Goal: Book appointment/travel/reservation

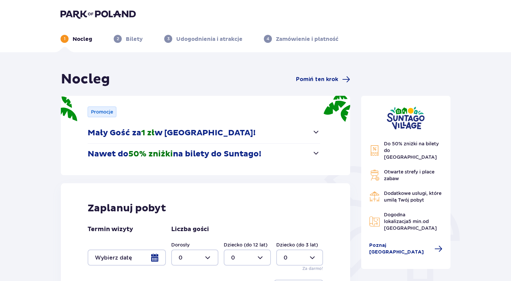
scroll to position [67, 0]
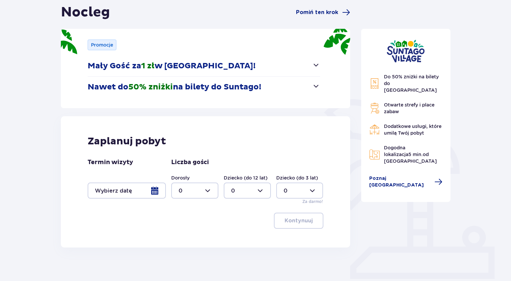
click at [158, 192] on div at bounding box center [127, 190] width 78 height 16
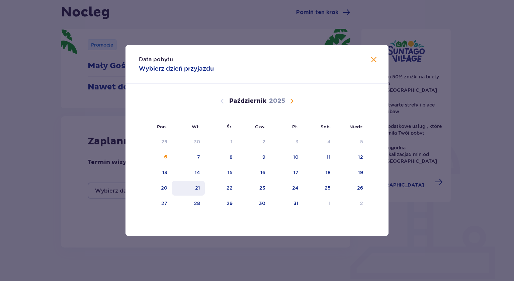
click at [196, 188] on div "21" at bounding box center [197, 187] width 5 height 7
click at [260, 189] on div "23" at bounding box center [262, 187] width 6 height 7
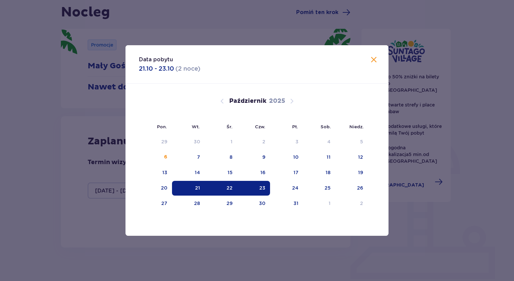
type input "[DATE] - [DATE]"
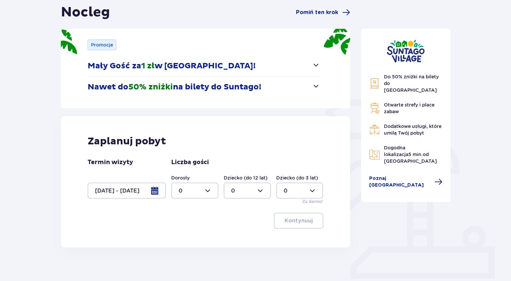
click at [209, 191] on div at bounding box center [194, 190] width 47 height 16
click at [198, 238] on div "2" at bounding box center [195, 238] width 32 height 7
type input "2"
click at [246, 193] on div at bounding box center [247, 190] width 47 height 16
click at [241, 239] on div "2" at bounding box center [247, 238] width 32 height 7
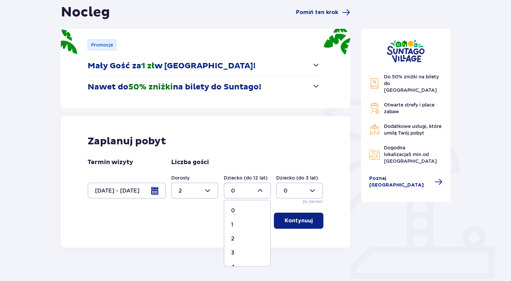
type input "2"
click at [290, 219] on p "Kontynuuj" at bounding box center [299, 220] width 28 height 7
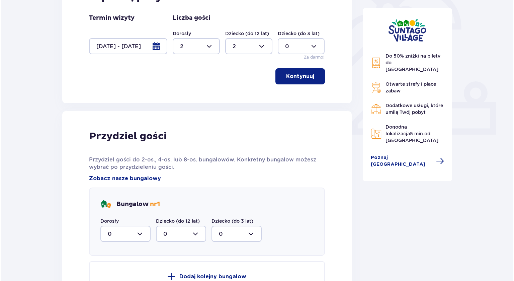
scroll to position [213, 0]
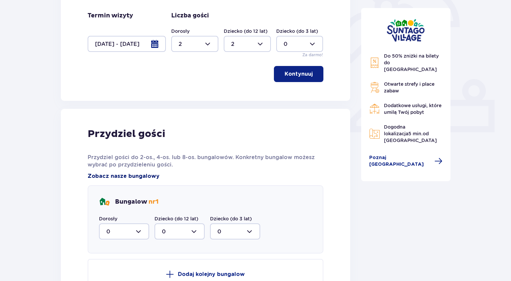
click at [132, 174] on span "Zobacz nasze bungalowy" at bounding box center [124, 175] width 72 height 7
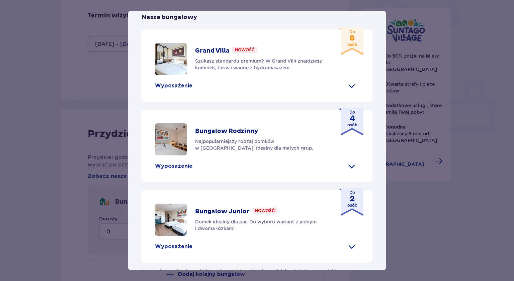
scroll to position [268, 0]
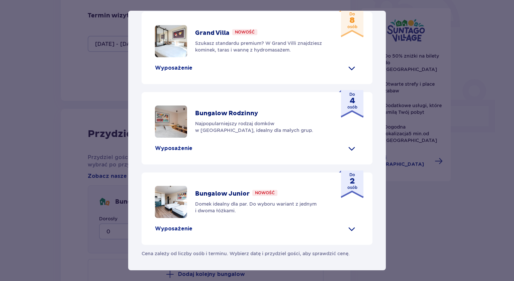
click at [348, 154] on span at bounding box center [351, 148] width 11 height 11
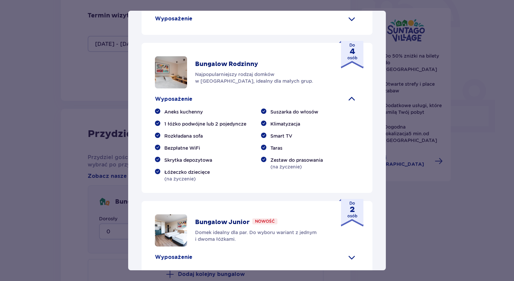
click at [348, 104] on span at bounding box center [351, 99] width 11 height 11
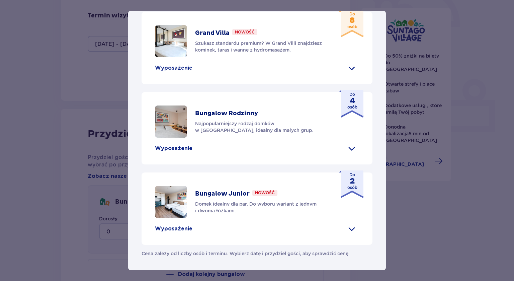
click at [348, 154] on span at bounding box center [351, 148] width 11 height 11
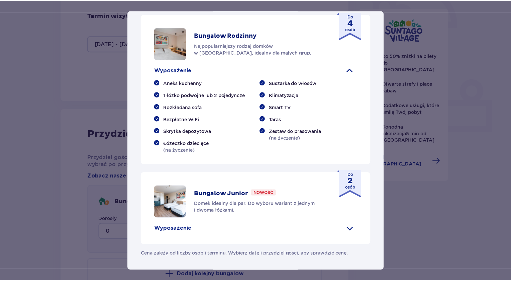
scroll to position [301, 0]
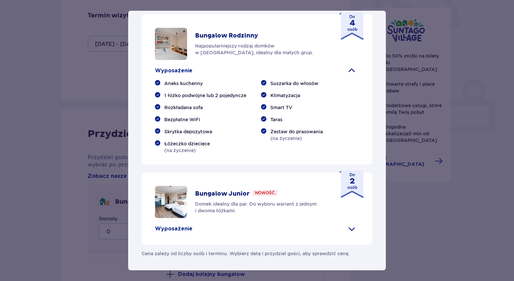
click at [356, 40] on div "Do 4 osób" at bounding box center [351, 25] width 24 height 27
click at [463, 48] on div "[GEOGRAPHIC_DATA] [GEOGRAPHIC_DATA] to idealne miejsce dla fanów dobrej zabawy …" at bounding box center [257, 140] width 514 height 281
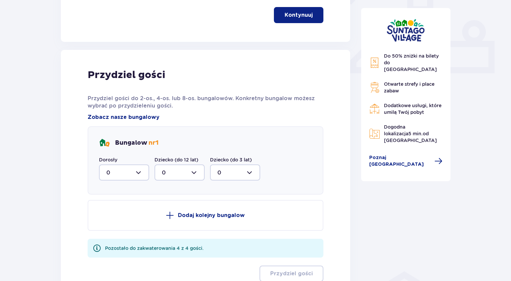
scroll to position [280, 0]
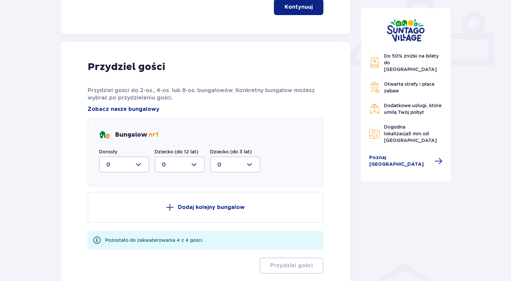
click at [127, 167] on div at bounding box center [124, 164] width 50 height 16
click at [115, 212] on div "2" at bounding box center [123, 212] width 35 height 7
type input "2"
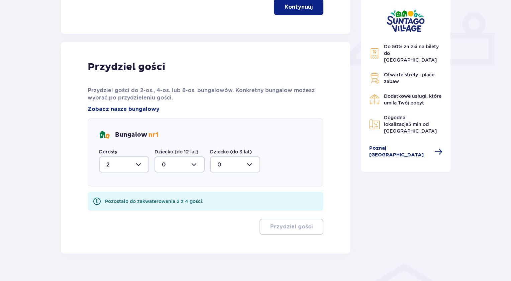
click at [191, 167] on div at bounding box center [180, 164] width 50 height 16
click at [183, 212] on div "2" at bounding box center [179, 212] width 35 height 7
type input "2"
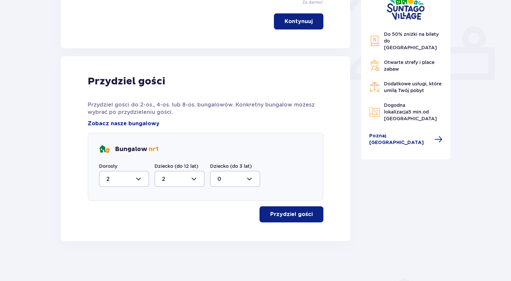
click at [287, 218] on button "Przydziel gości" at bounding box center [292, 214] width 64 height 16
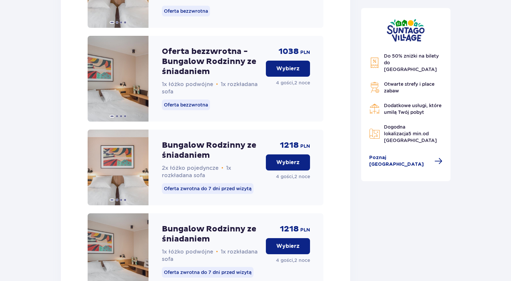
scroll to position [1067, 0]
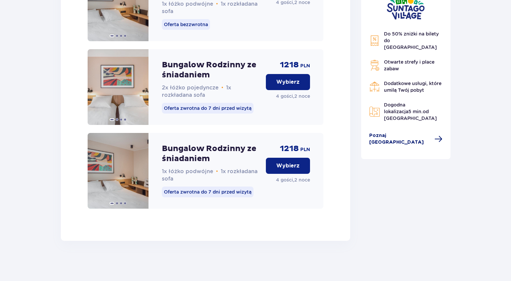
click at [404, 142] on span "Poznaj [GEOGRAPHIC_DATA]" at bounding box center [400, 138] width 62 height 13
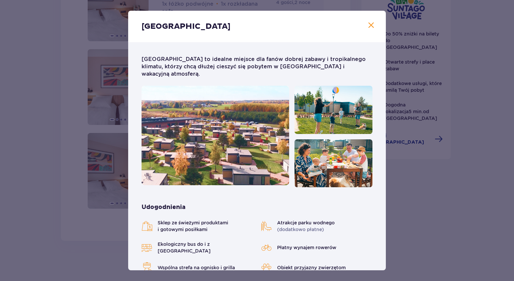
click at [368, 26] on span "Zamknij" at bounding box center [371, 25] width 8 height 8
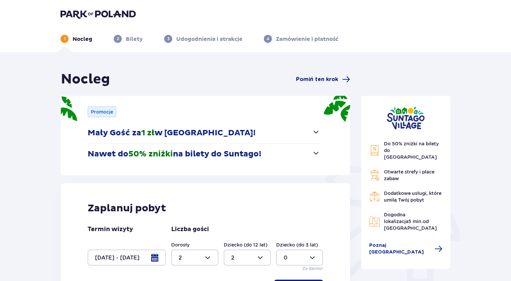
click at [314, 79] on span "Pomiń ten krok" at bounding box center [317, 79] width 42 height 7
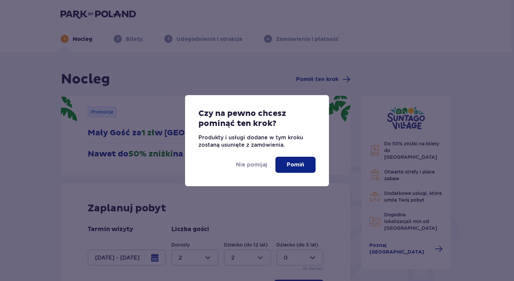
click at [300, 166] on p "Pomiń" at bounding box center [295, 164] width 17 height 7
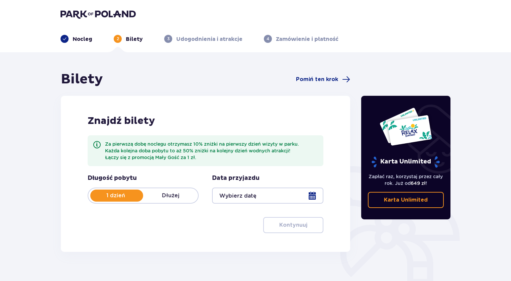
click at [132, 200] on div at bounding box center [116, 195] width 53 height 12
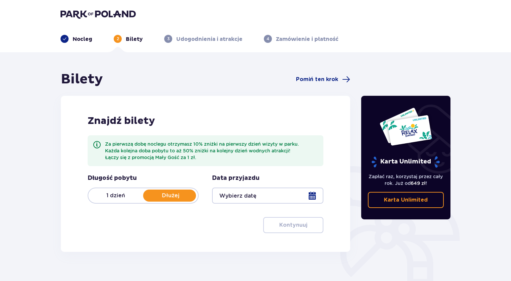
click at [225, 196] on div at bounding box center [267, 195] width 111 height 16
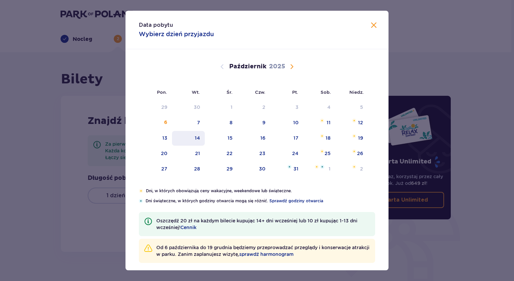
click at [197, 139] on div "14" at bounding box center [197, 137] width 5 height 7
click at [258, 138] on div "16" at bounding box center [253, 138] width 33 height 15
type input "[DATE] - [DATE]"
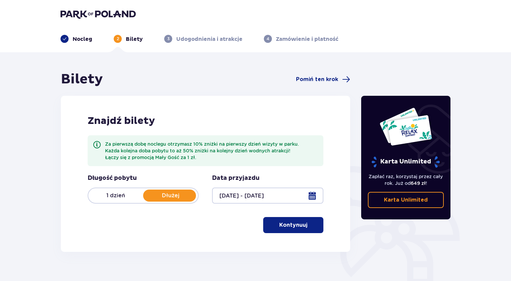
click at [292, 225] on p "Kontynuuj" at bounding box center [293, 224] width 28 height 7
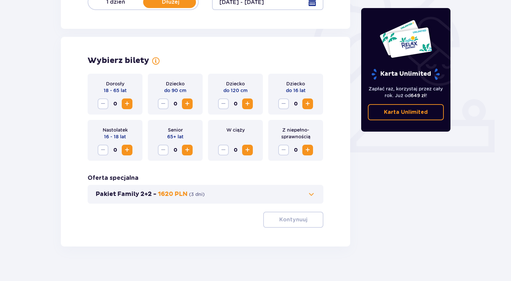
scroll to position [199, 0]
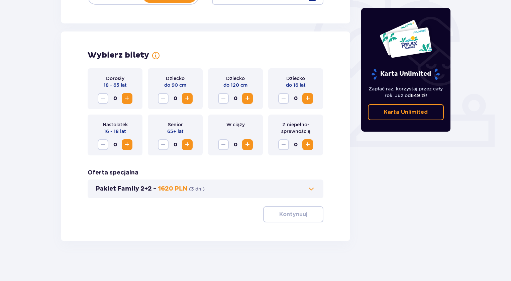
click at [126, 100] on span "Zwiększ" at bounding box center [127, 98] width 8 height 8
click at [191, 98] on span "Zwiększ" at bounding box center [187, 98] width 8 height 8
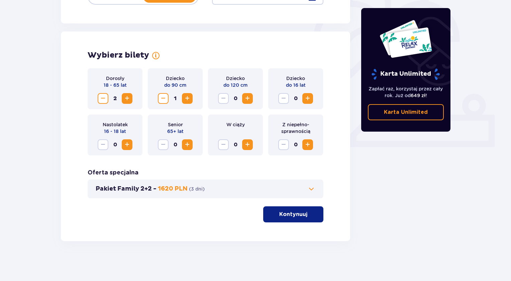
click at [309, 97] on span "Zwiększ" at bounding box center [308, 98] width 8 height 8
drag, startPoint x: 304, startPoint y: 145, endPoint x: 310, endPoint y: 153, distance: 10.1
click at [304, 145] on span "Zwiększ" at bounding box center [308, 145] width 8 height 8
click at [301, 216] on p "Kontynuuj" at bounding box center [293, 213] width 28 height 7
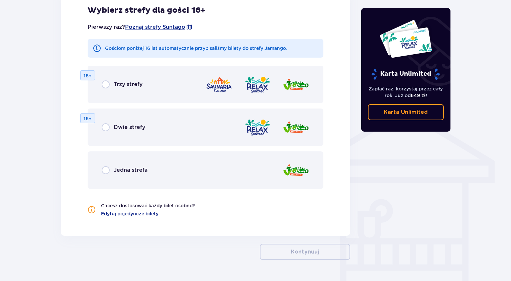
scroll to position [441, 0]
